Goal: Information Seeking & Learning: Compare options

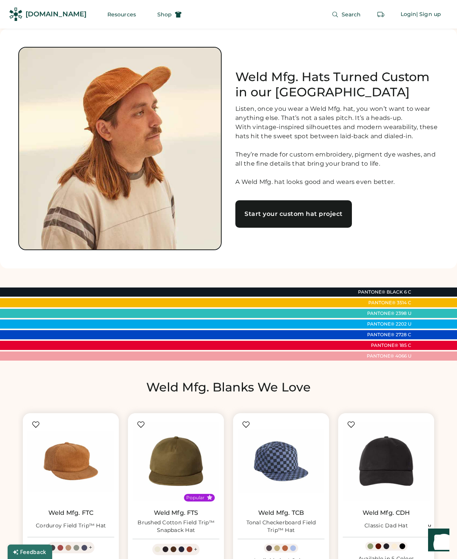
click at [313, 217] on div "Start your custom hat project" at bounding box center [294, 214] width 98 height 6
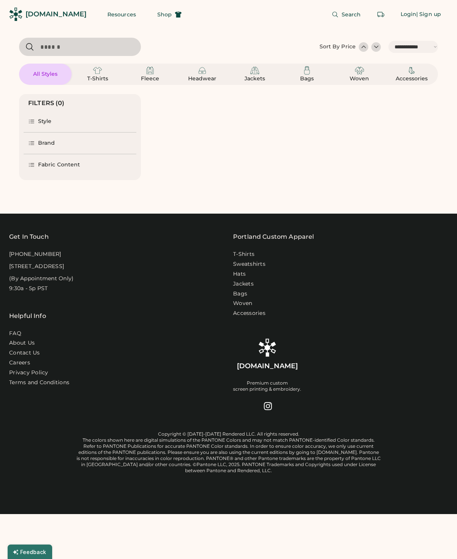
select select "*****"
select select "*"
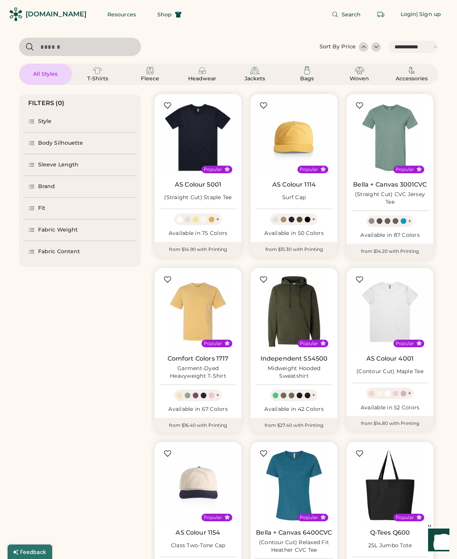
click at [297, 140] on img at bounding box center [294, 138] width 78 height 78
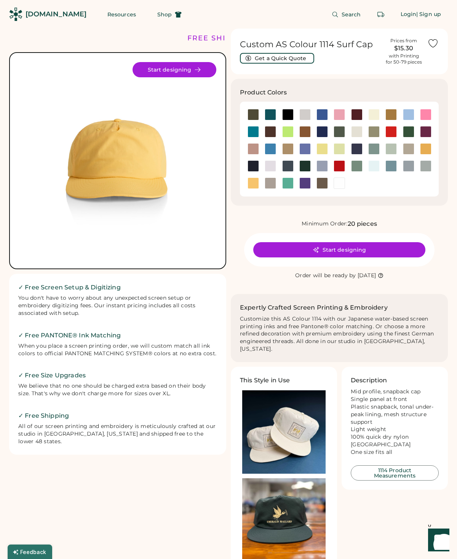
scroll to position [0, 0]
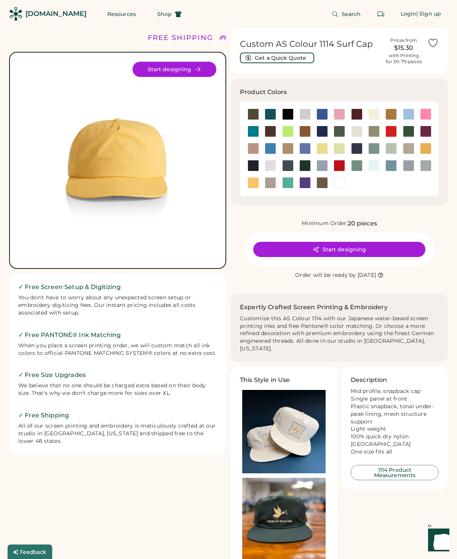
click at [344, 112] on div at bounding box center [339, 114] width 11 height 11
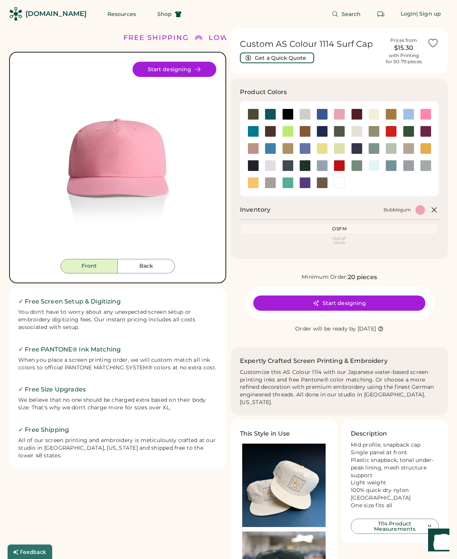
click at [151, 268] on button "Back" at bounding box center [146, 266] width 57 height 14
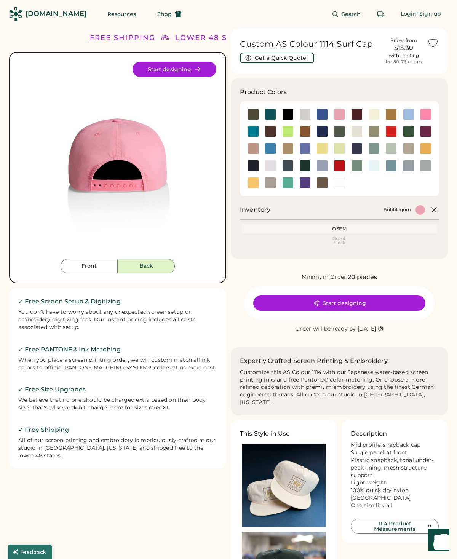
click at [428, 112] on div at bounding box center [425, 114] width 11 height 11
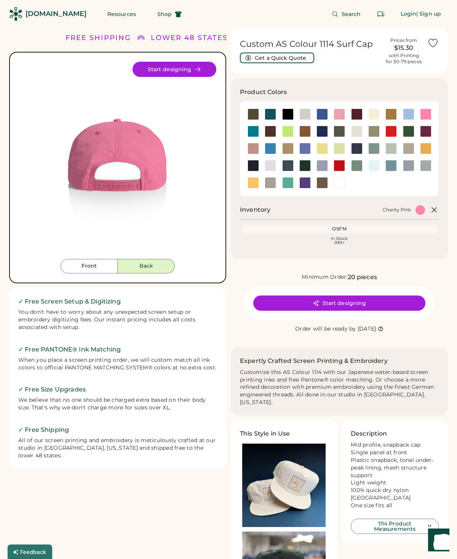
click at [91, 270] on button "Front" at bounding box center [89, 266] width 57 height 14
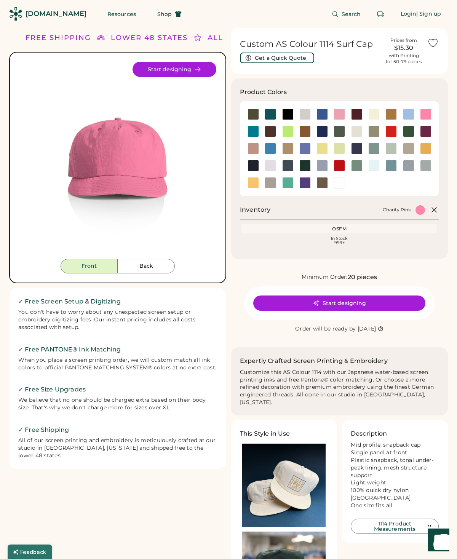
click at [321, 149] on div at bounding box center [321, 148] width 11 height 11
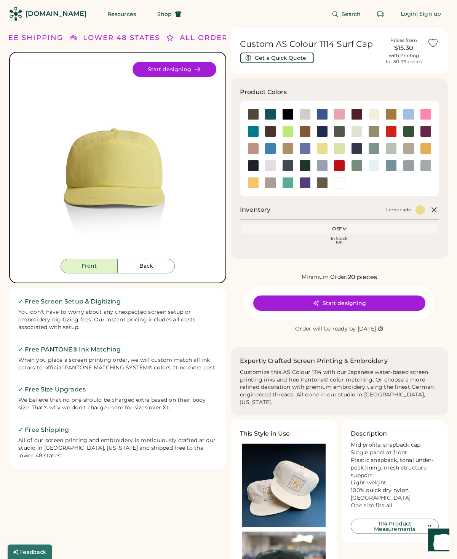
click at [375, 113] on div at bounding box center [373, 114] width 11 height 11
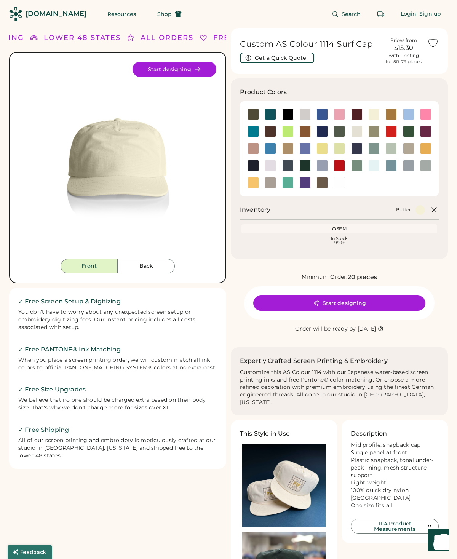
click at [267, 169] on div at bounding box center [270, 165] width 11 height 11
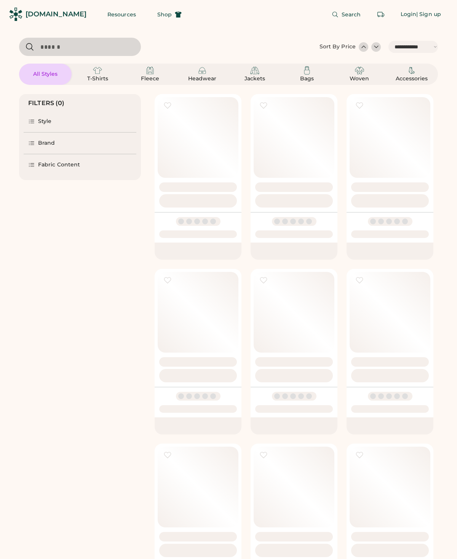
select select "*****"
select select "*"
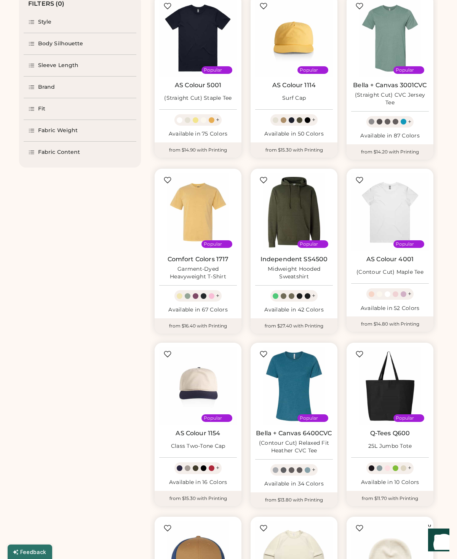
scroll to position [96, 0]
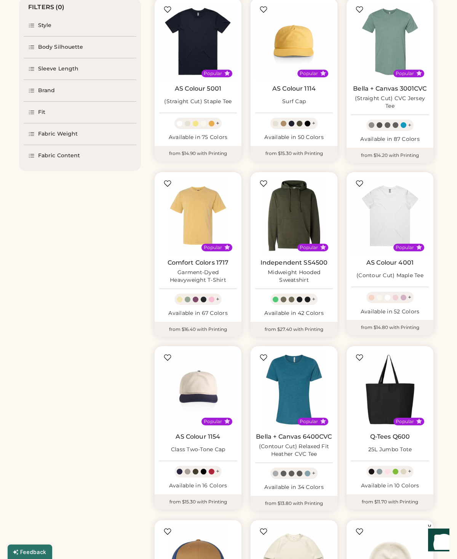
click at [35, 94] on icon at bounding box center [31, 90] width 7 height 7
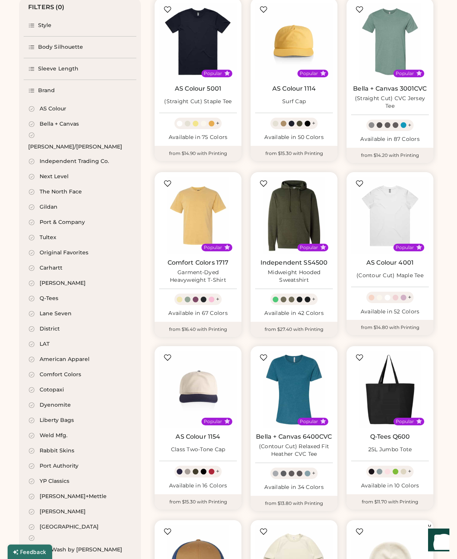
click at [36, 108] on div "AS Colour" at bounding box center [47, 109] width 38 height 8
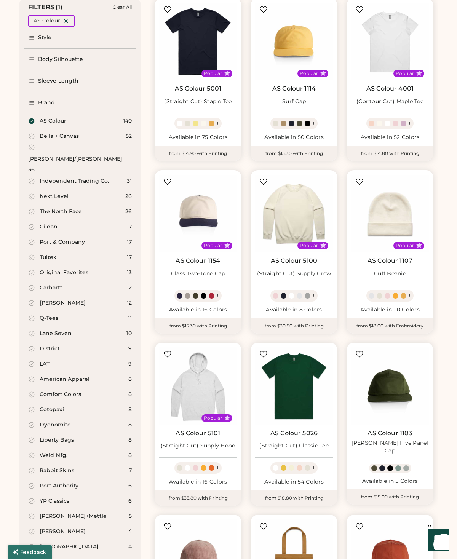
click at [34, 189] on div "Next Level 26" at bounding box center [80, 196] width 113 height 15
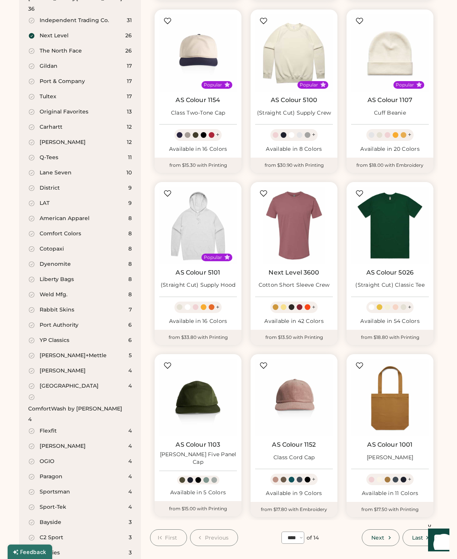
scroll to position [257, 0]
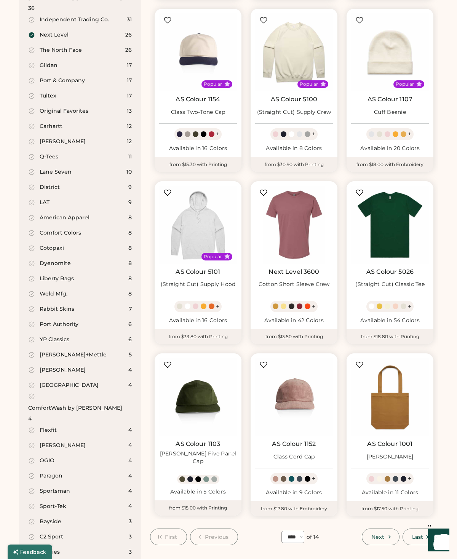
click at [35, 286] on div "Weld Mfg. 8" at bounding box center [80, 293] width 113 height 15
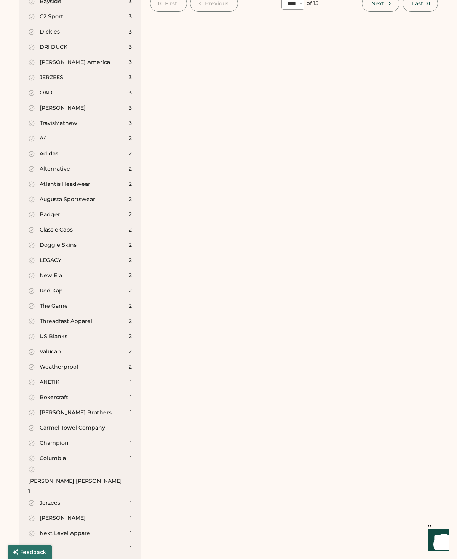
scroll to position [793, 0]
click at [32, 530] on icon at bounding box center [31, 533] width 7 height 7
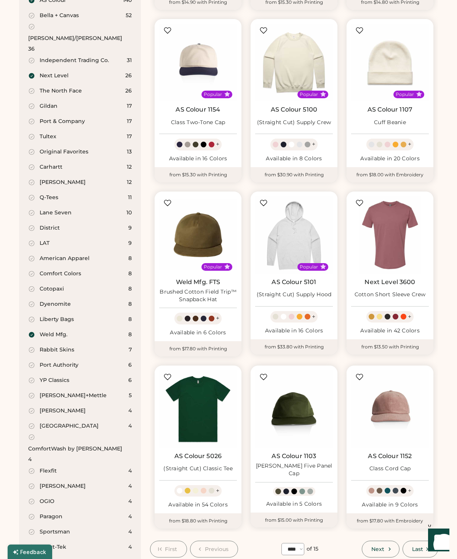
scroll to position [271, 0]
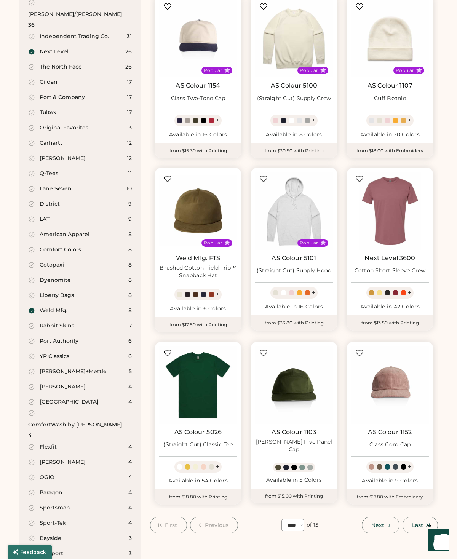
click at [212, 211] on img at bounding box center [198, 211] width 78 height 78
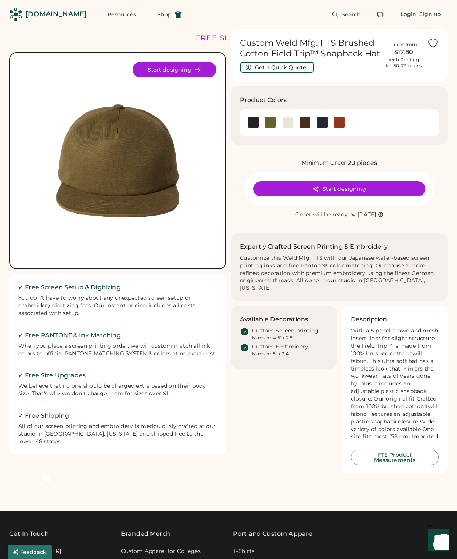
click at [287, 120] on div at bounding box center [287, 122] width 11 height 11
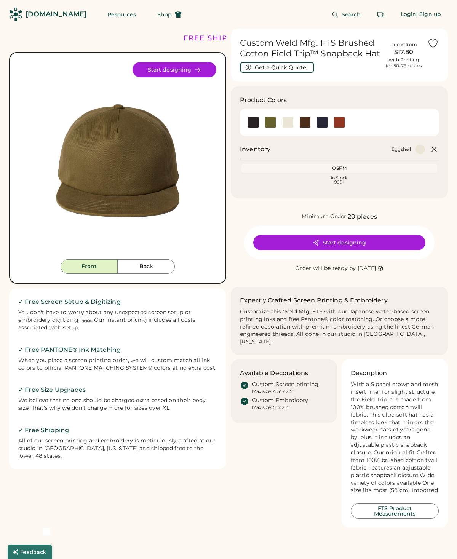
click at [158, 263] on button "Back" at bounding box center [146, 266] width 57 height 14
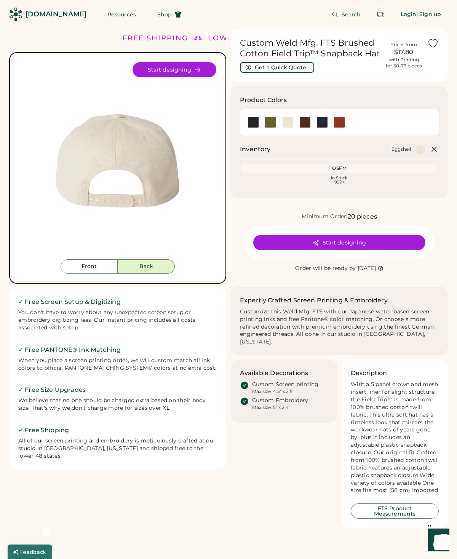
scroll to position [1, 0]
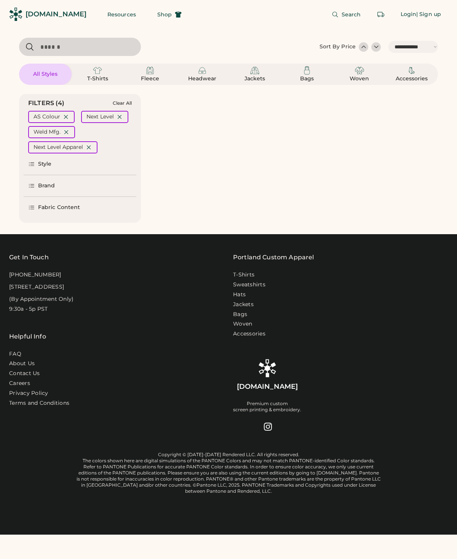
select select "*****"
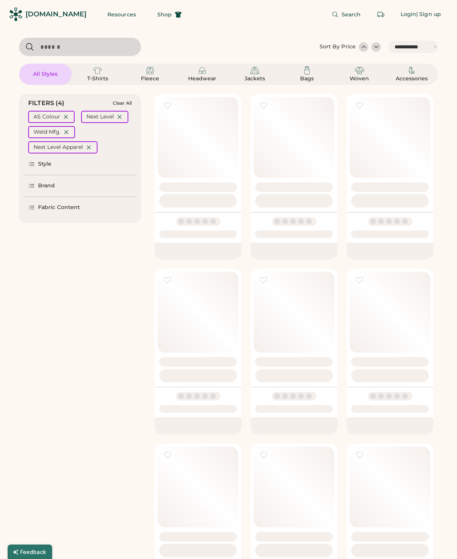
scroll to position [302, 0]
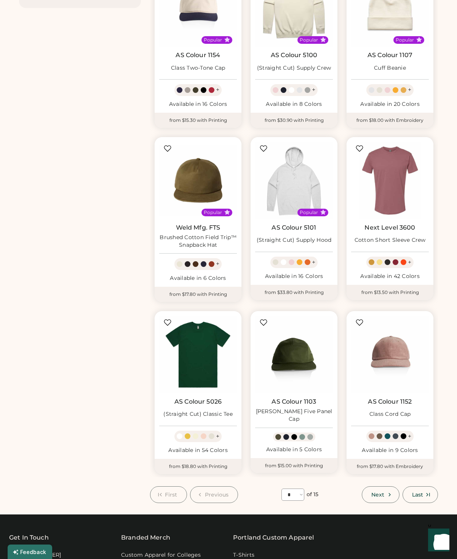
click at [382, 492] on span "Next" at bounding box center [377, 494] width 13 height 5
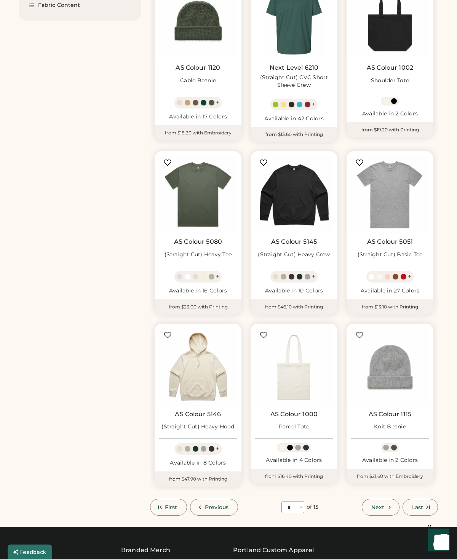
scroll to position [290, 0]
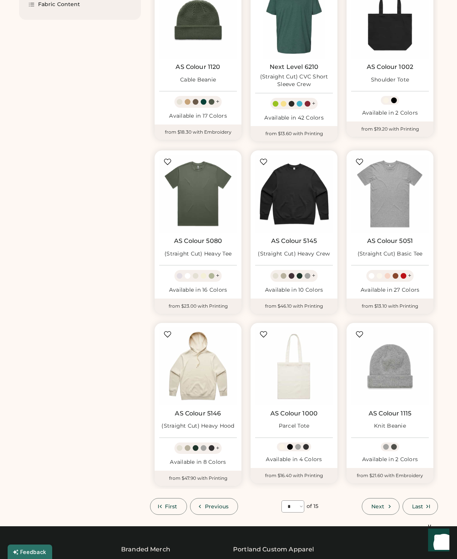
click at [385, 506] on button "Next" at bounding box center [380, 506] width 37 height 17
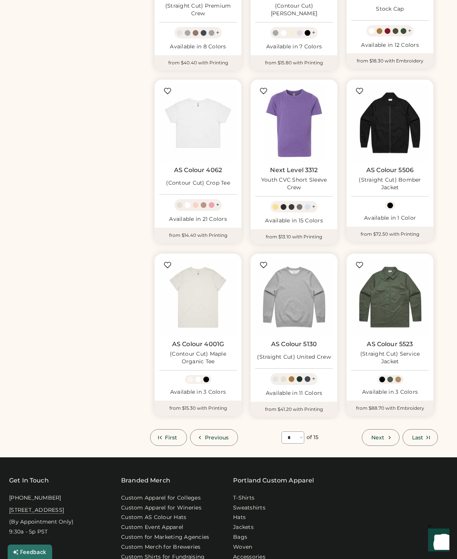
scroll to position [361, 0]
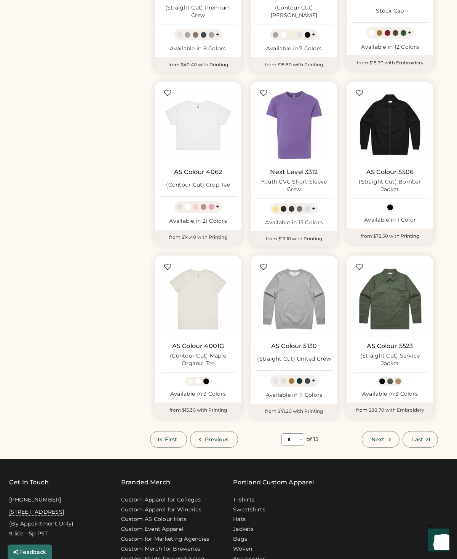
click at [385, 433] on button "Next" at bounding box center [380, 439] width 37 height 17
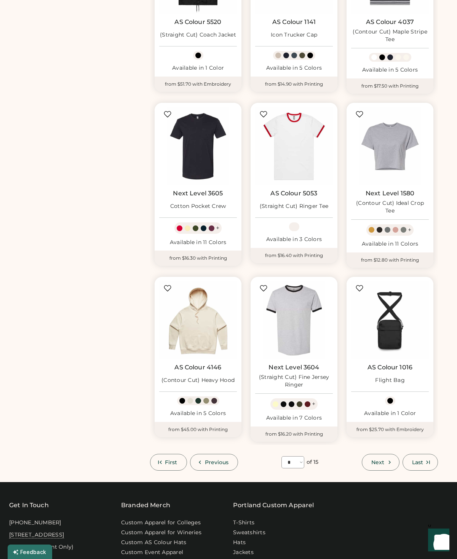
scroll to position [338, 0]
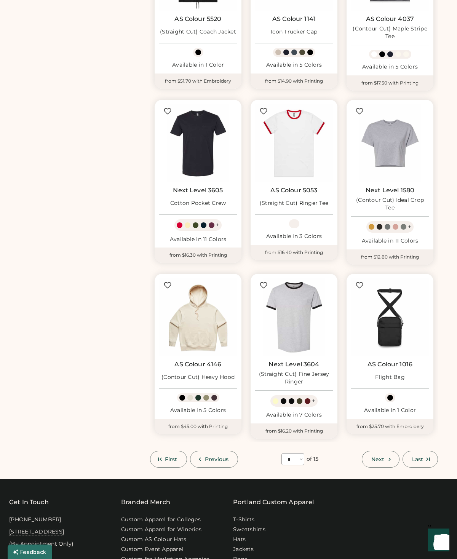
click at [383, 458] on span "Next" at bounding box center [377, 459] width 13 height 5
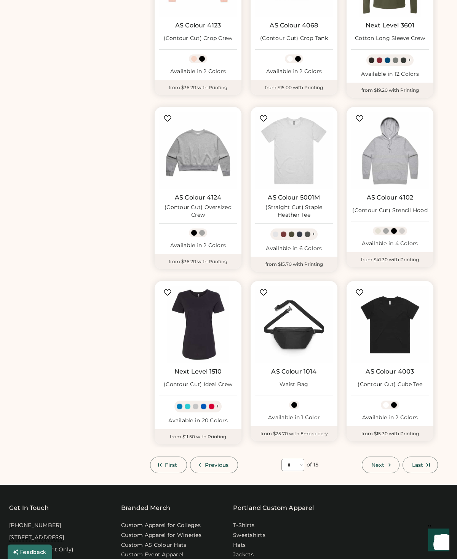
scroll to position [347, 0]
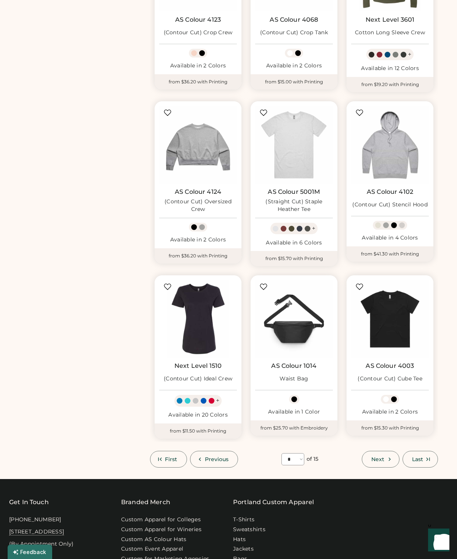
click at [374, 451] on button "Next" at bounding box center [380, 459] width 37 height 17
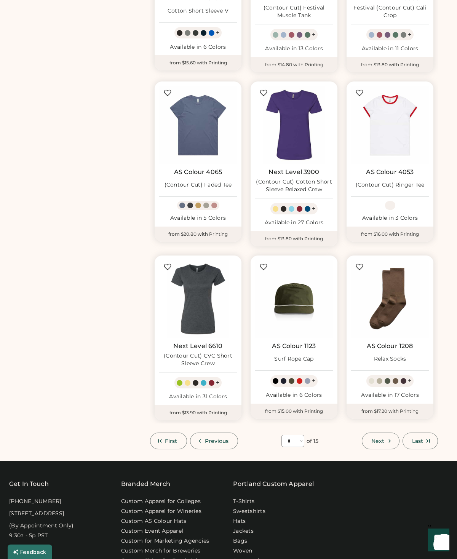
scroll to position [378, 0]
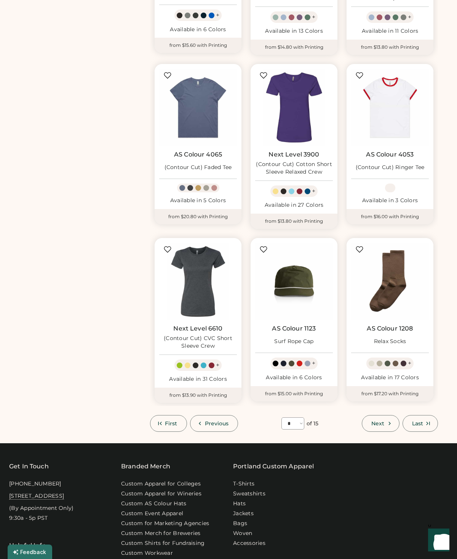
click at [381, 422] on span "Next" at bounding box center [377, 423] width 13 height 5
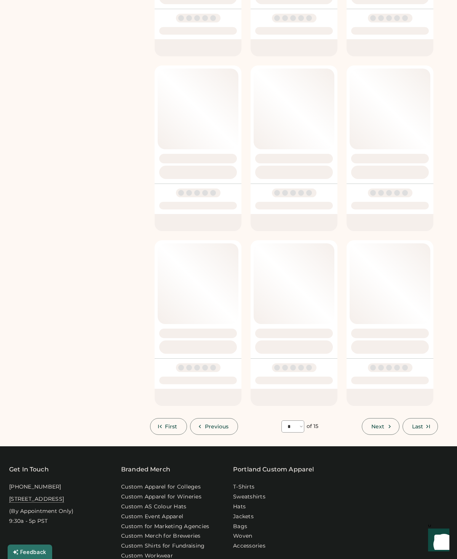
select select "*"
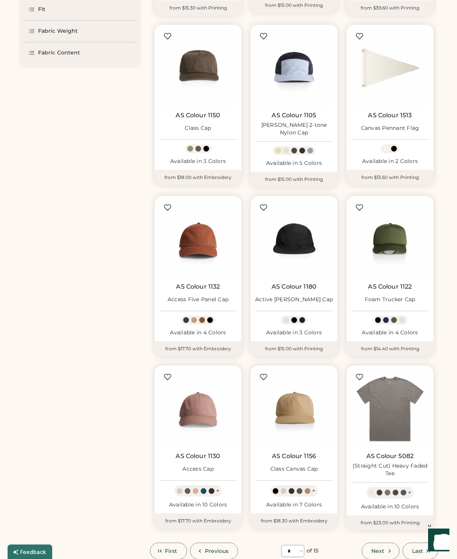
scroll to position [243, 0]
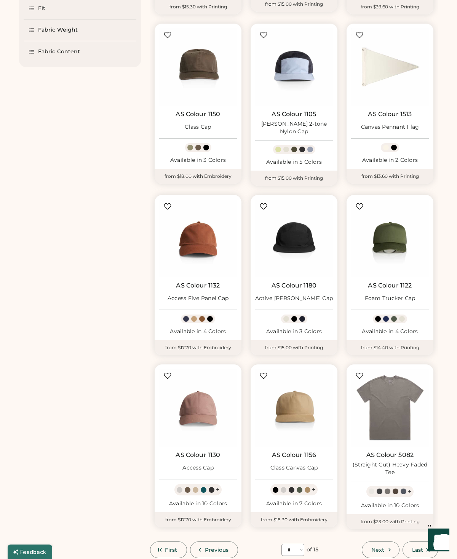
click at [304, 229] on img at bounding box center [294, 239] width 78 height 78
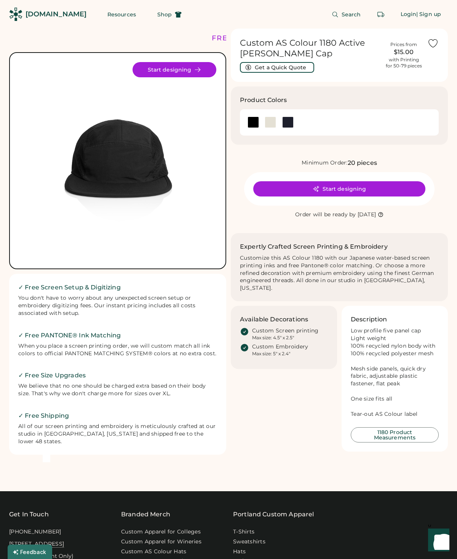
click at [268, 121] on div at bounding box center [270, 122] width 11 height 11
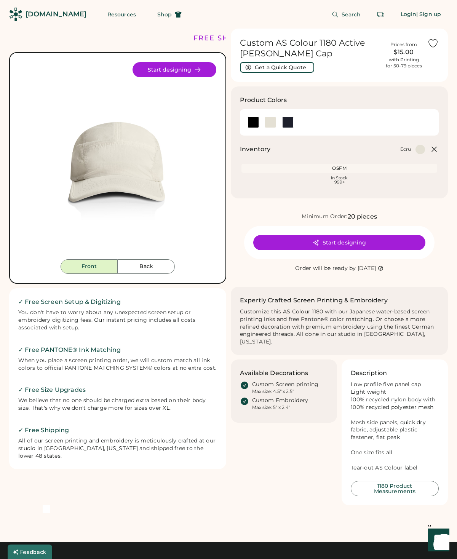
click at [164, 267] on button "Back" at bounding box center [146, 266] width 57 height 14
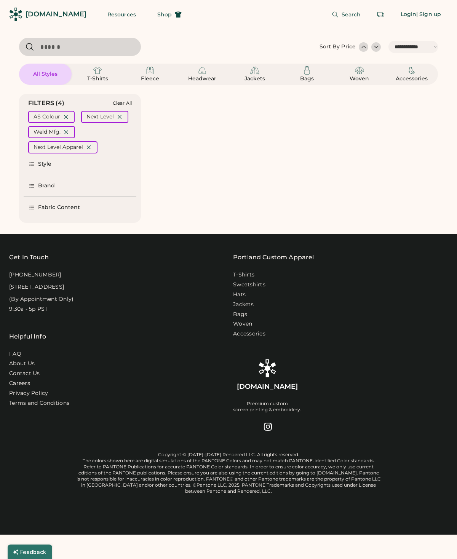
select select "*****"
select select "*"
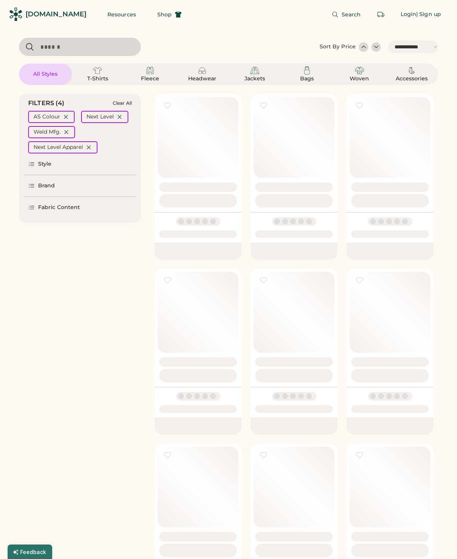
scroll to position [273, 0]
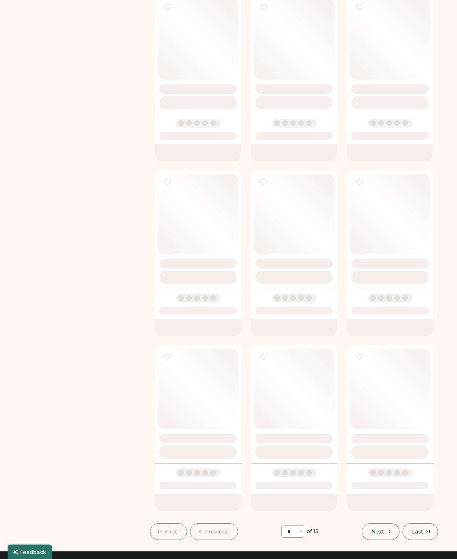
select select "*****"
select select "*"
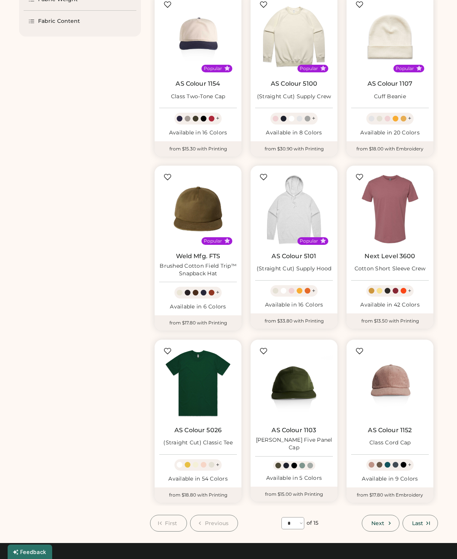
scroll to position [0, 0]
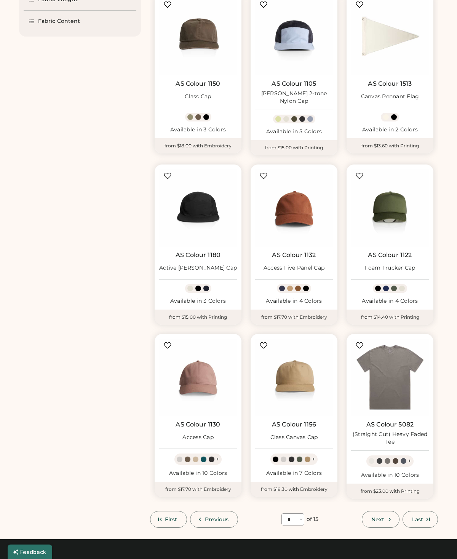
click at [387, 516] on icon at bounding box center [389, 519] width 7 height 7
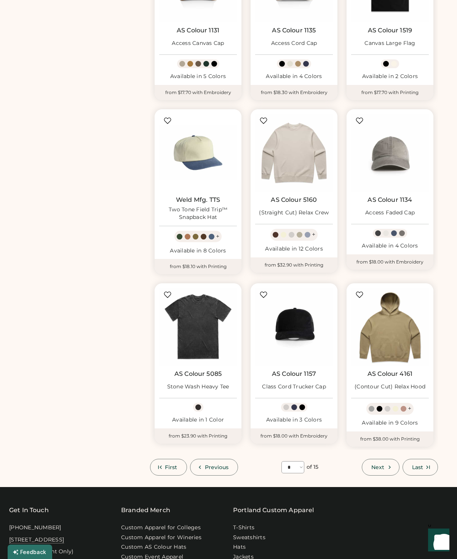
scroll to position [355, 0]
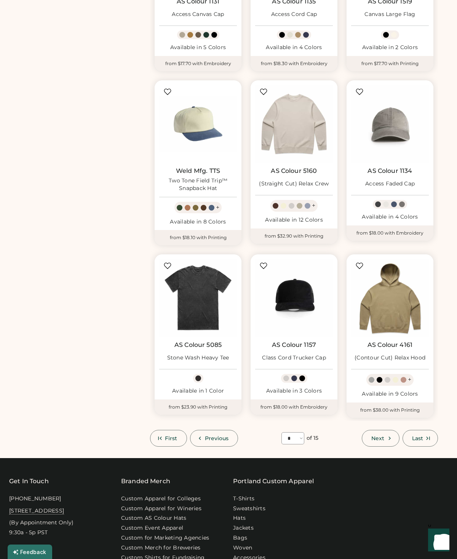
click at [385, 438] on button "Next" at bounding box center [380, 438] width 37 height 17
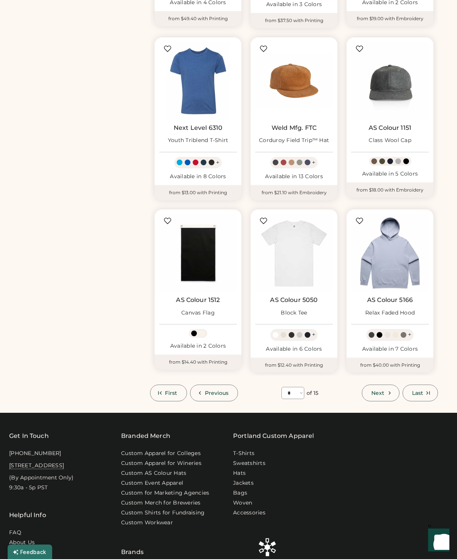
scroll to position [403, 0]
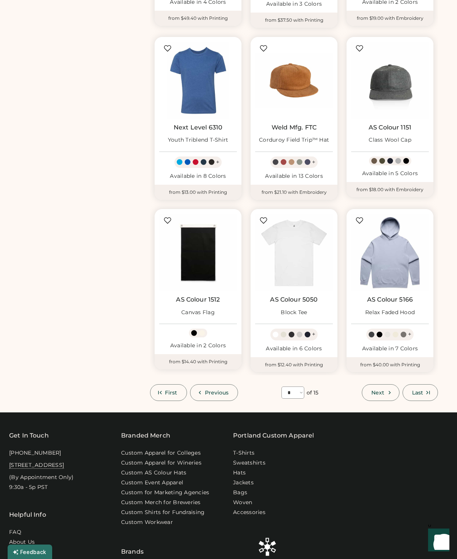
click at [387, 390] on icon at bounding box center [389, 392] width 7 height 7
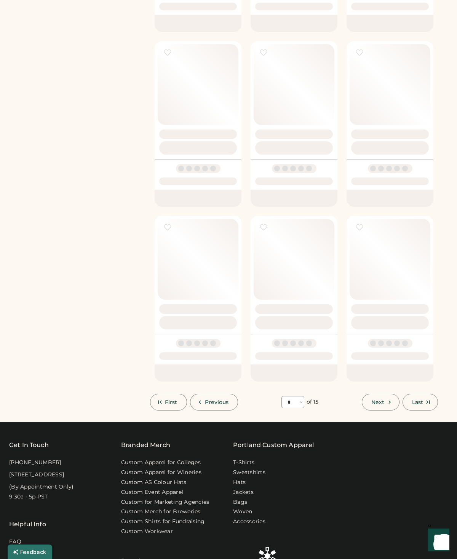
select select "**"
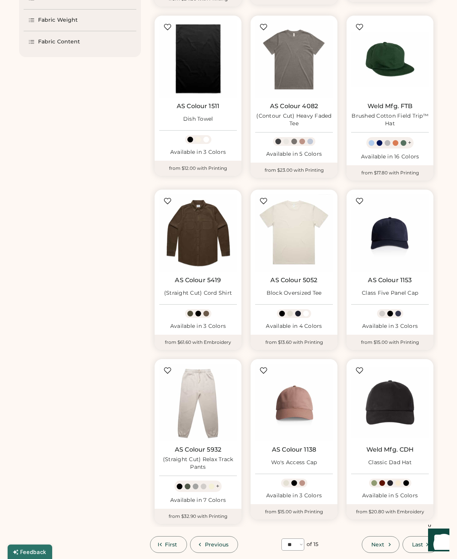
scroll to position [252, 0]
click at [387, 67] on img at bounding box center [390, 60] width 78 height 78
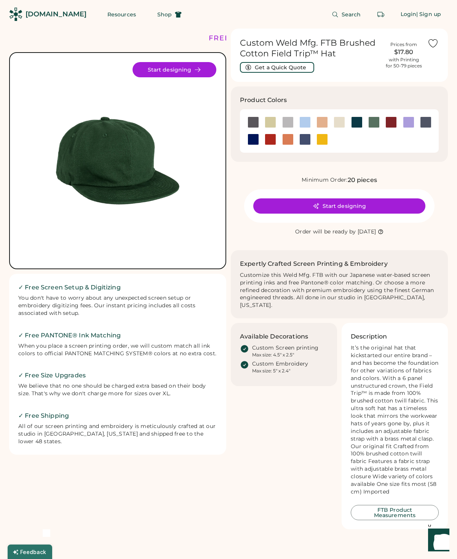
click at [326, 117] on div at bounding box center [321, 122] width 11 height 11
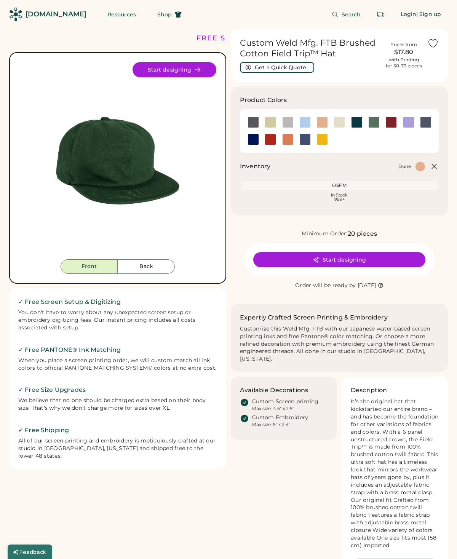
click at [320, 126] on div at bounding box center [321, 122] width 11 height 11
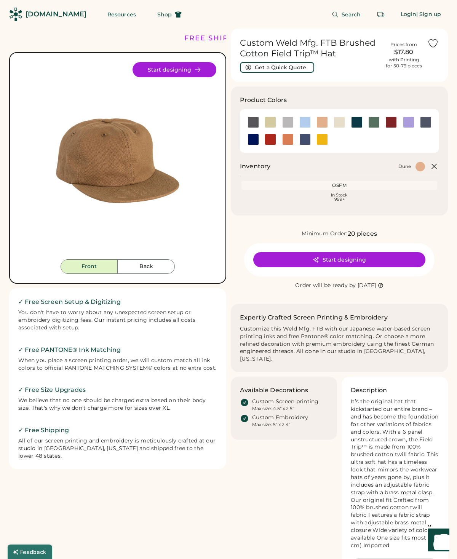
click at [154, 269] on button "Back" at bounding box center [146, 266] width 57 height 14
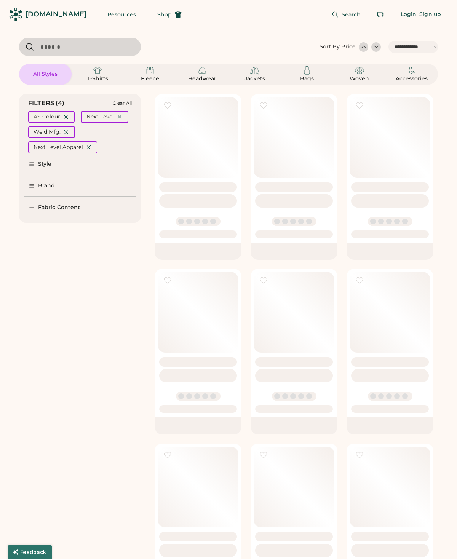
select select "*****"
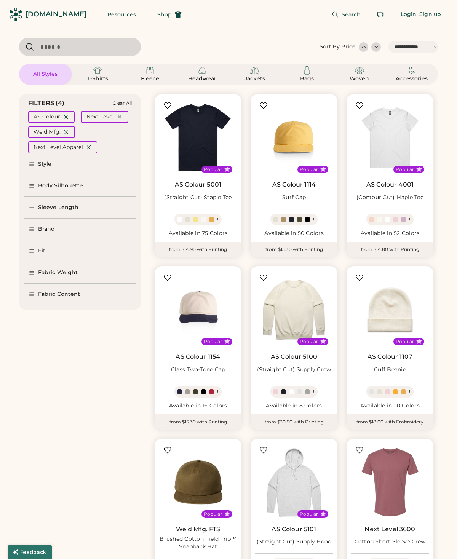
scroll to position [283, 0]
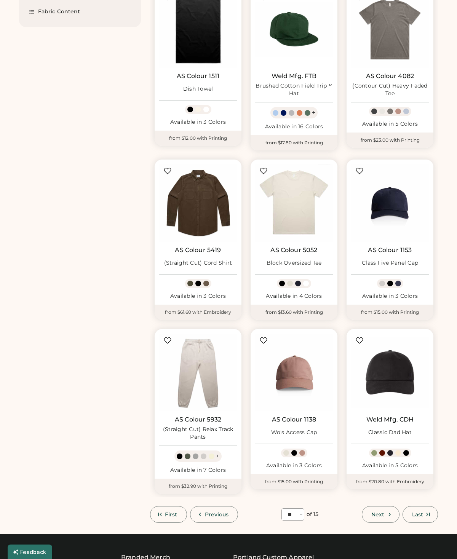
click at [385, 512] on button "Next" at bounding box center [380, 514] width 37 height 17
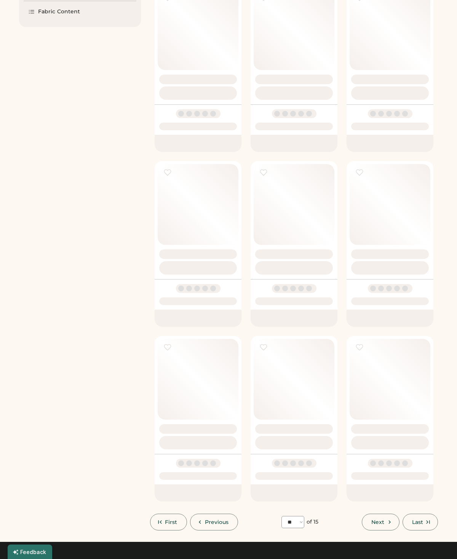
select select "**"
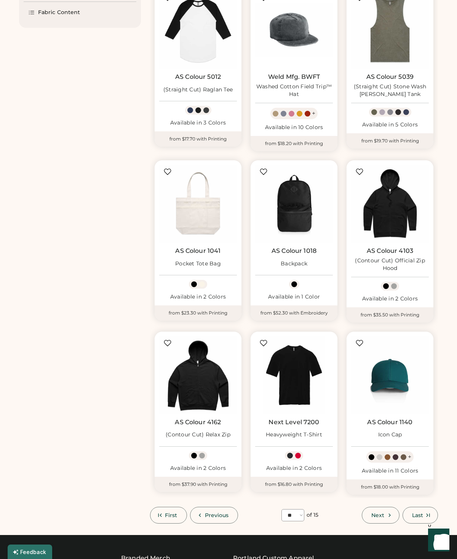
scroll to position [287, 0]
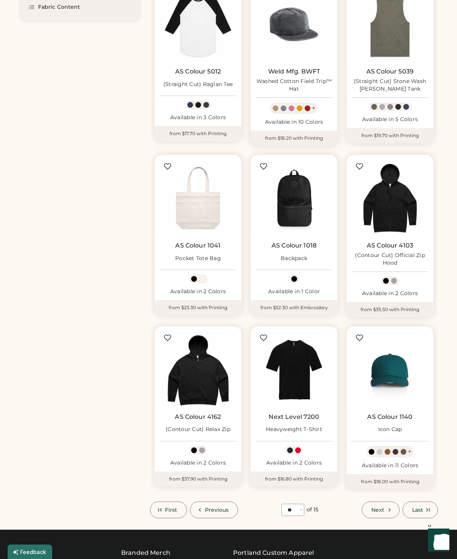
click at [296, 39] on img at bounding box center [294, 25] width 78 height 78
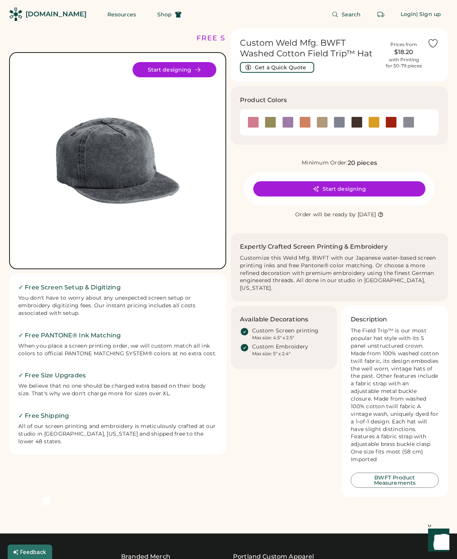
click at [253, 121] on div at bounding box center [253, 122] width 11 height 11
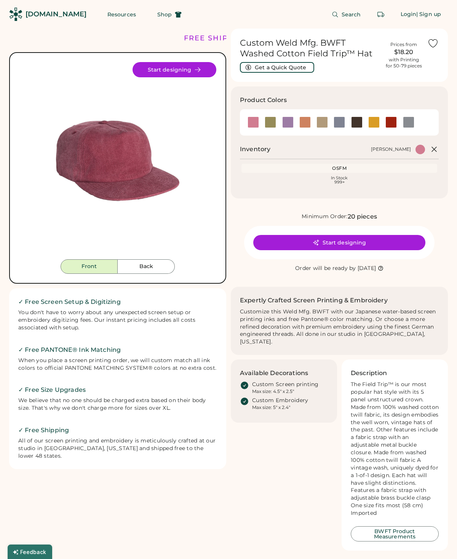
click at [154, 266] on button "Back" at bounding box center [146, 266] width 57 height 14
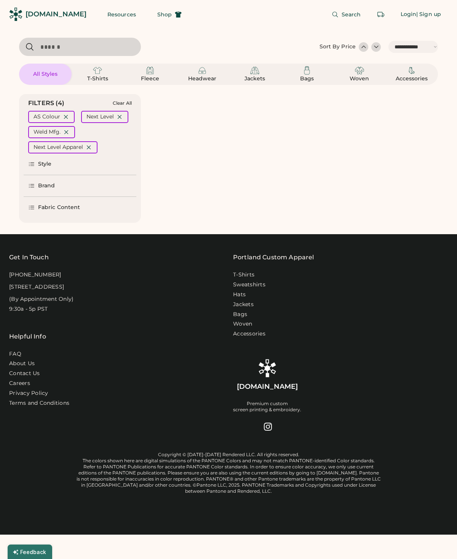
select select "*****"
select select "*"
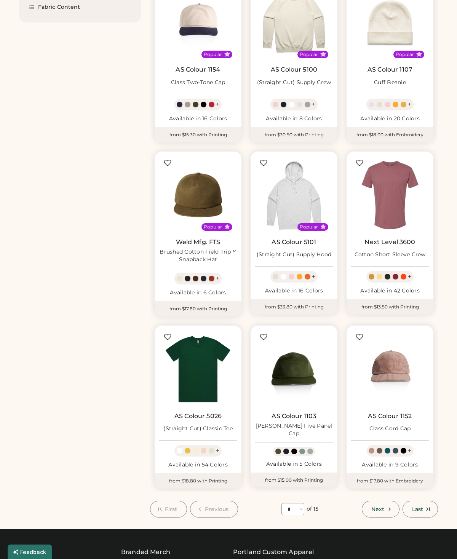
select select "*****"
select select "*"
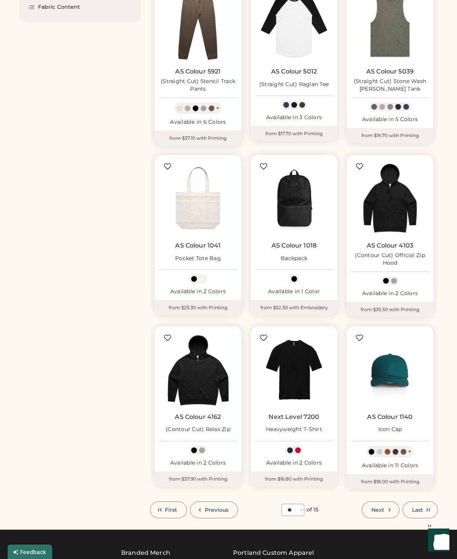
click at [384, 507] on span "Next" at bounding box center [377, 509] width 13 height 5
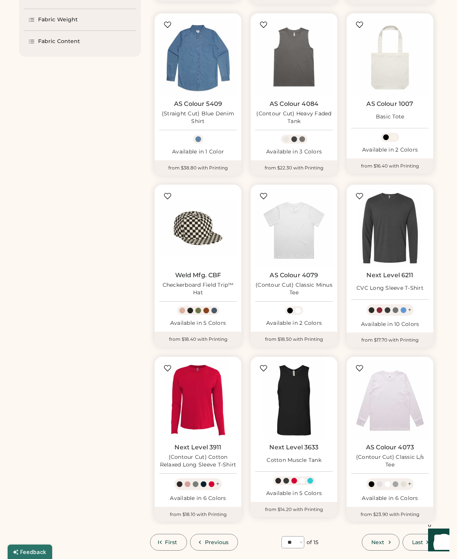
scroll to position [326, 0]
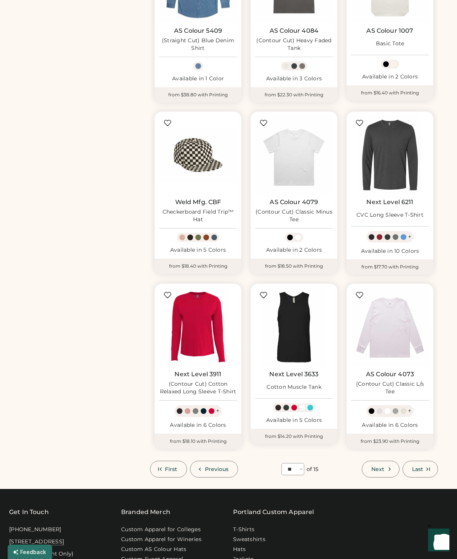
click at [379, 467] on span "Next" at bounding box center [377, 469] width 13 height 5
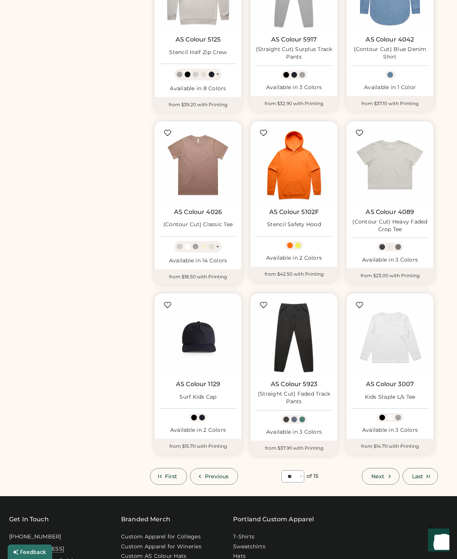
scroll to position [326, 0]
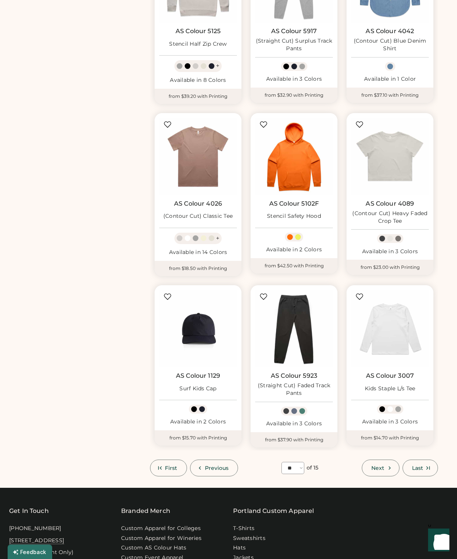
click at [380, 467] on span "Next" at bounding box center [377, 467] width 13 height 5
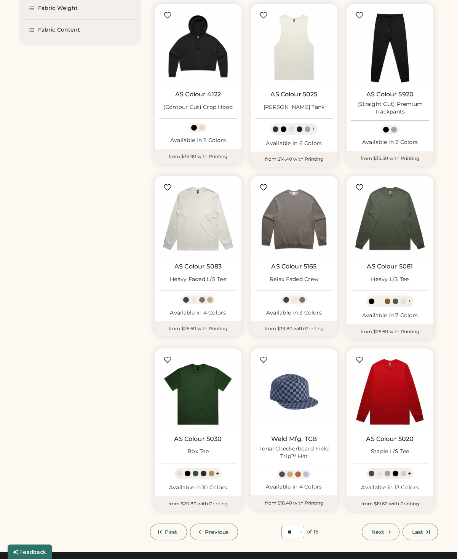
scroll to position [273, 0]
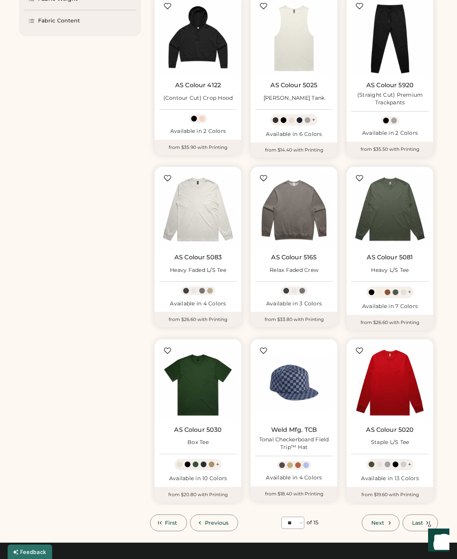
click at [382, 524] on button "Next" at bounding box center [380, 523] width 37 height 17
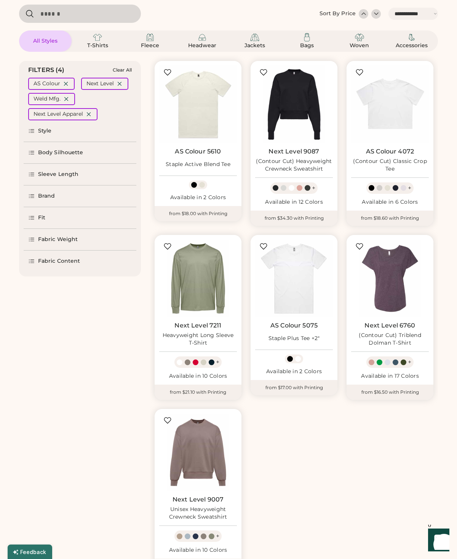
click at [68, 85] on icon at bounding box center [65, 83] width 7 height 7
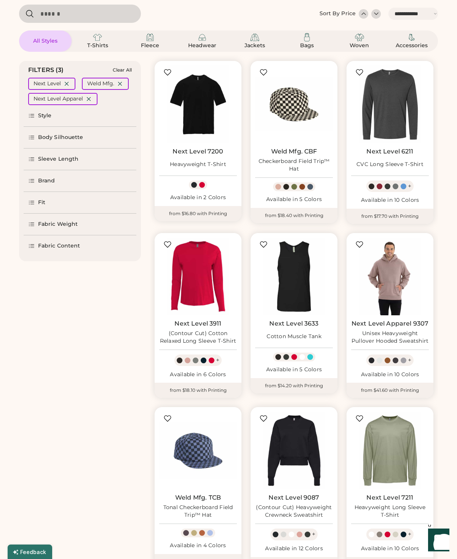
click at [202, 40] on img at bounding box center [202, 37] width 9 height 9
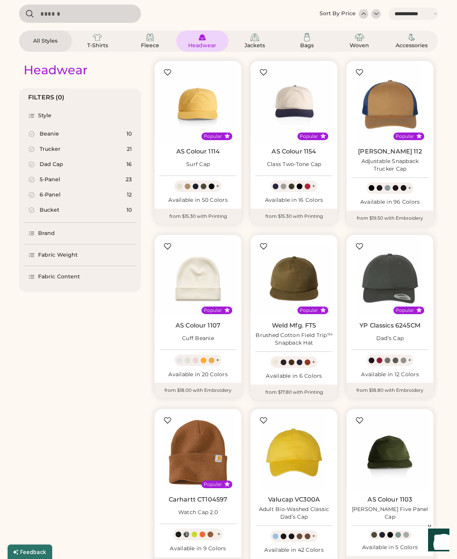
click at [36, 239] on div "Brand" at bounding box center [80, 233] width 113 height 21
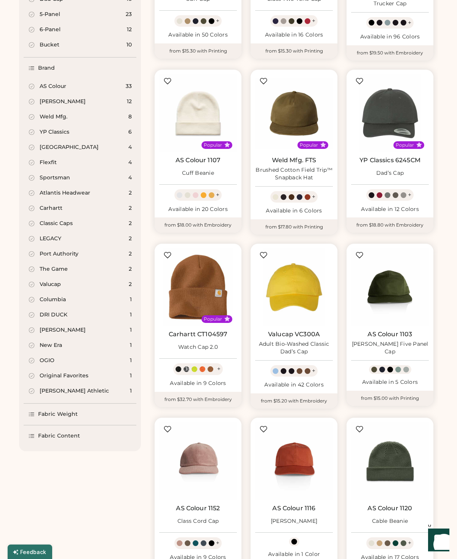
scroll to position [198, 0]
click at [36, 122] on div "Weld Mfg. 8" at bounding box center [80, 117] width 113 height 15
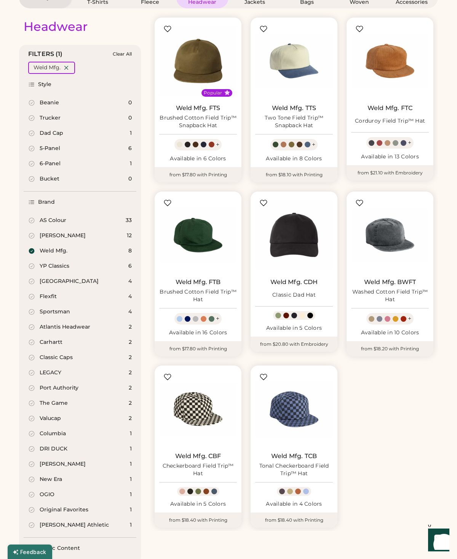
scroll to position [67, 0]
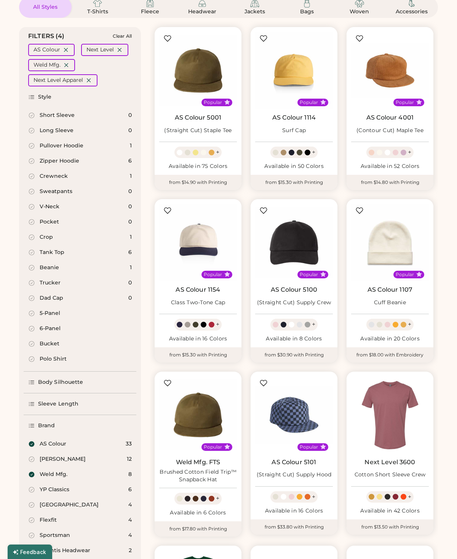
scroll to position [409, 0]
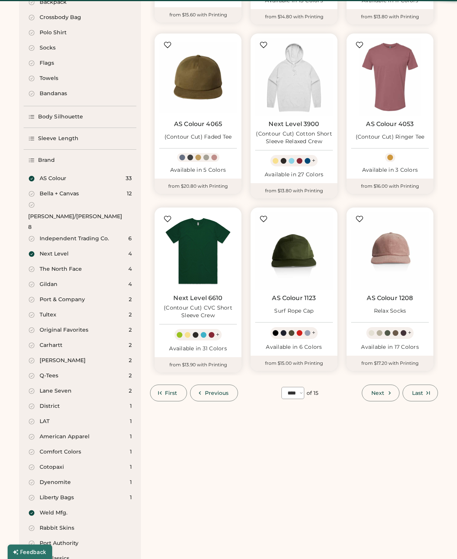
select select "*"
